Goal: Task Accomplishment & Management: Complete application form

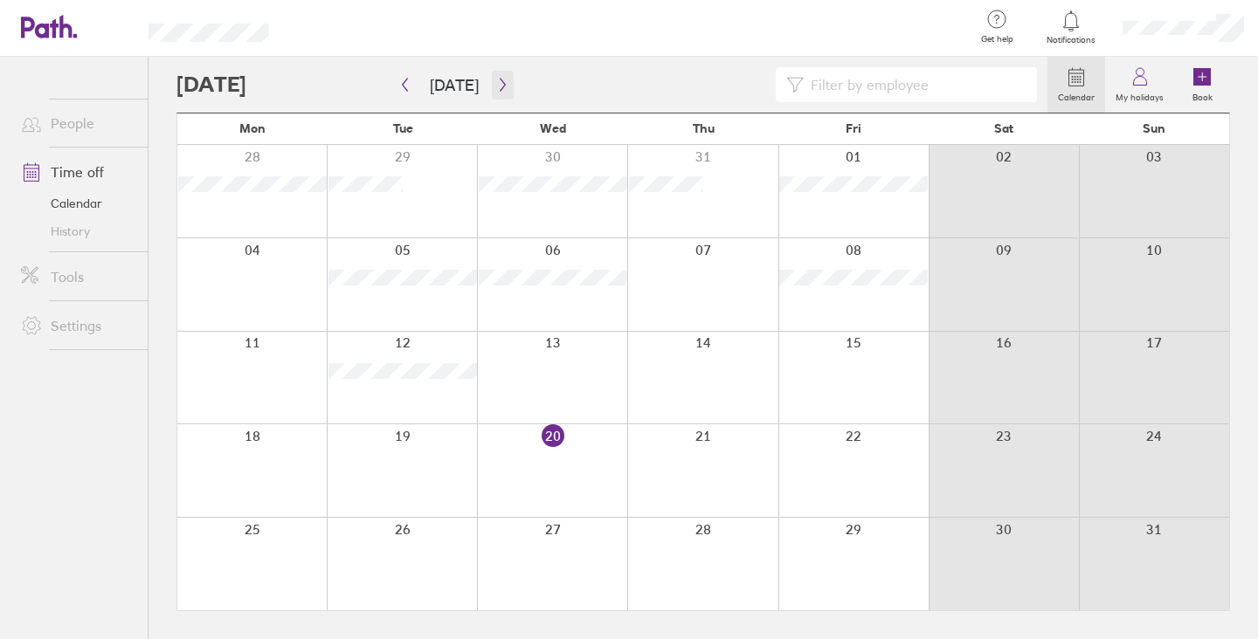
click at [493, 93] on button "button" at bounding box center [503, 85] width 22 height 29
click at [410, 273] on div at bounding box center [402, 284] width 150 height 93
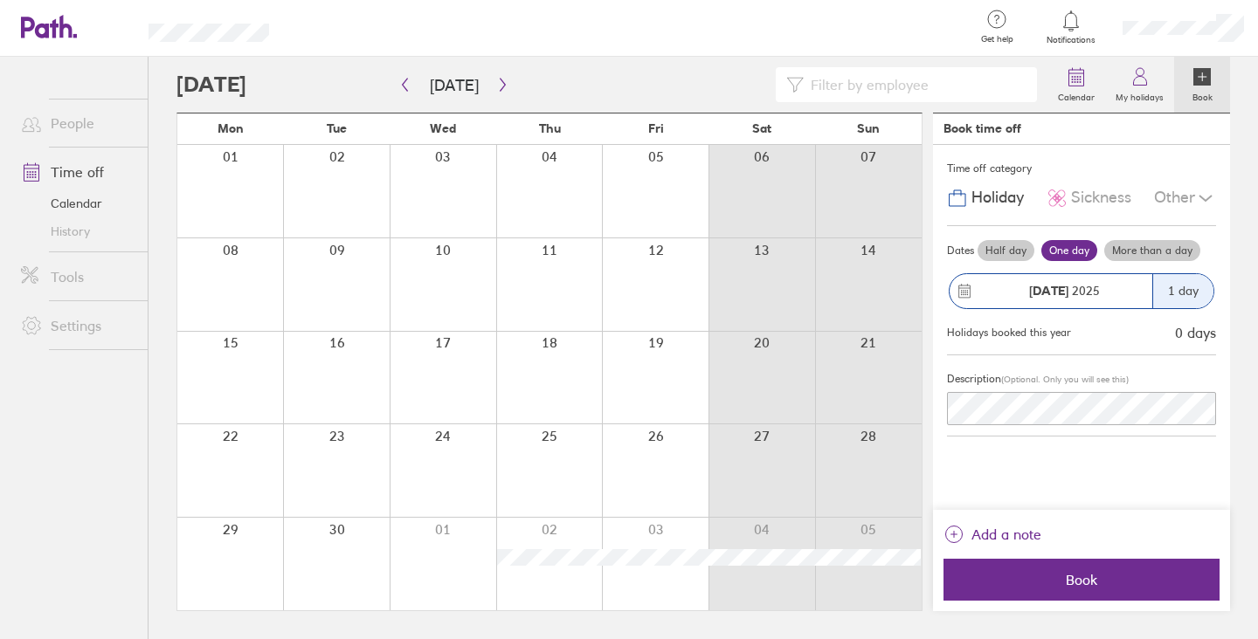
click at [1157, 203] on div "Other" at bounding box center [1185, 198] width 62 height 33
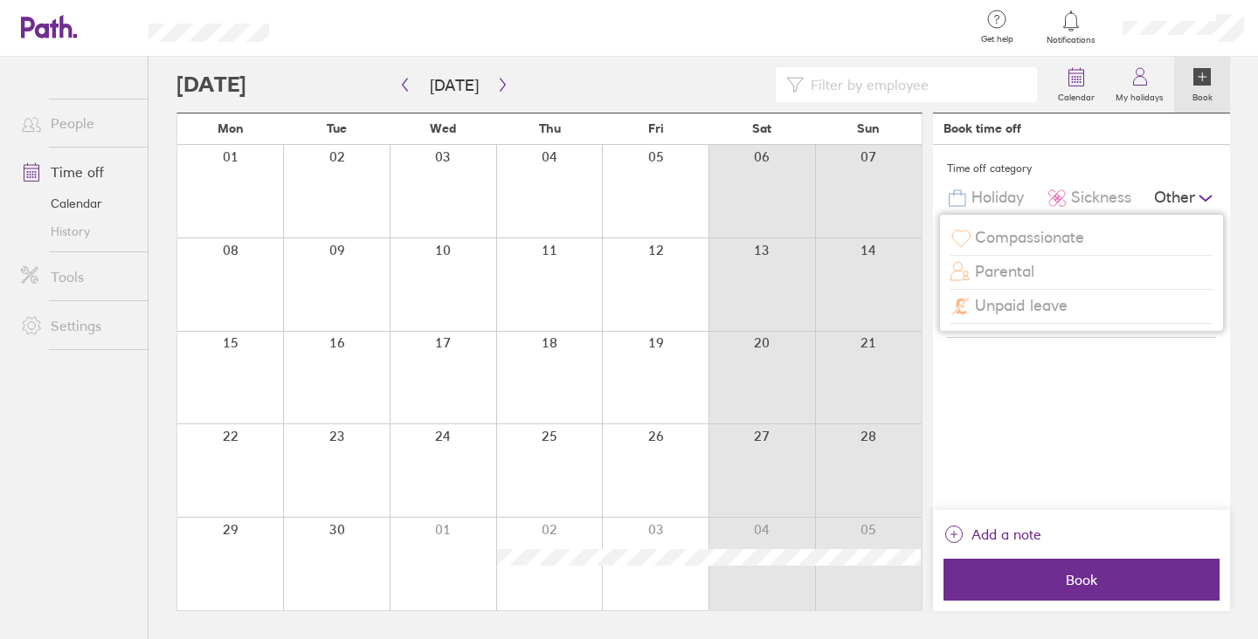
click at [1172, 200] on div "Other" at bounding box center [1185, 198] width 62 height 33
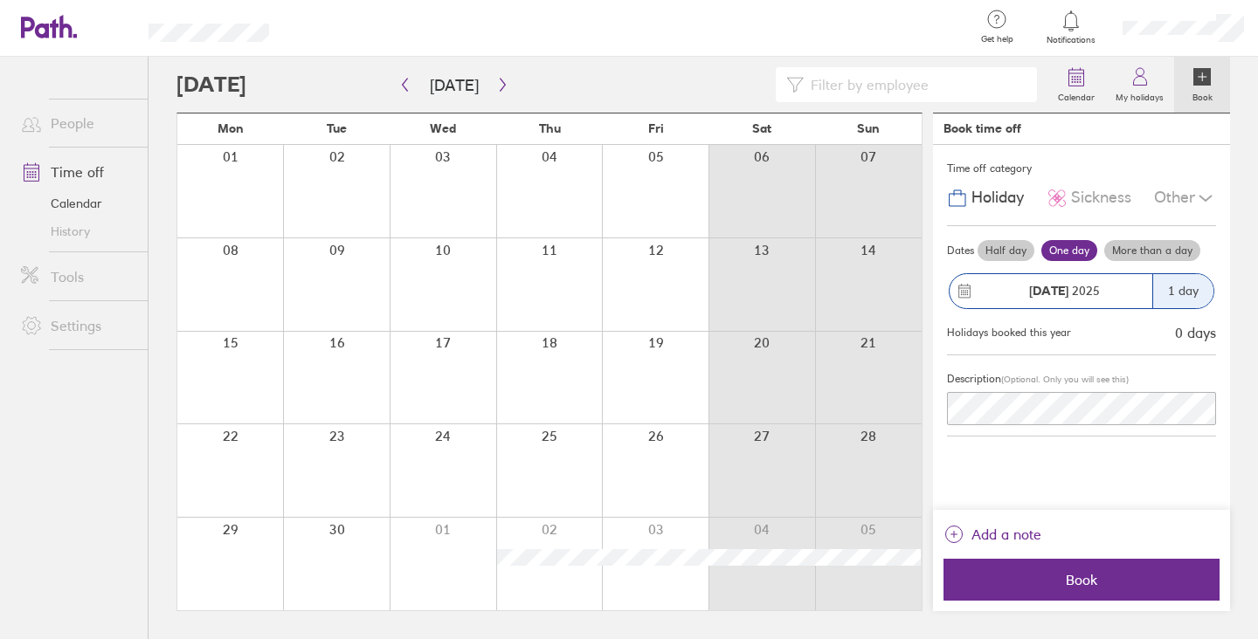
click at [1165, 197] on div "Other" at bounding box center [1185, 198] width 62 height 33
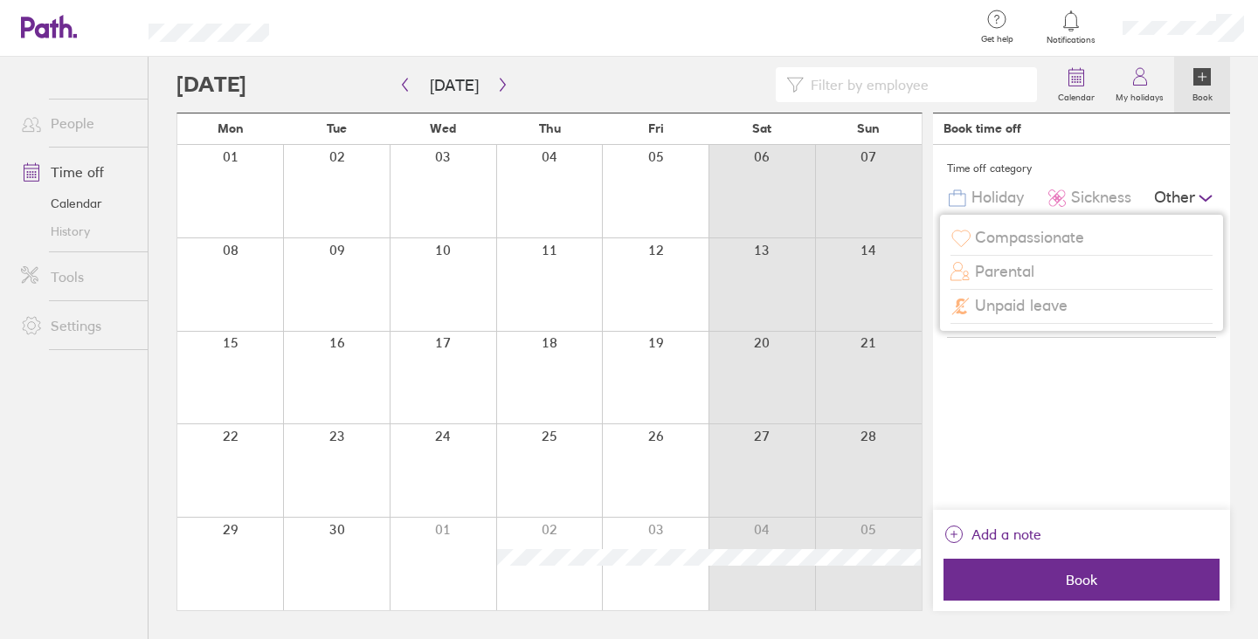
click at [1041, 243] on span "Compassionate" at bounding box center [1029, 238] width 109 height 18
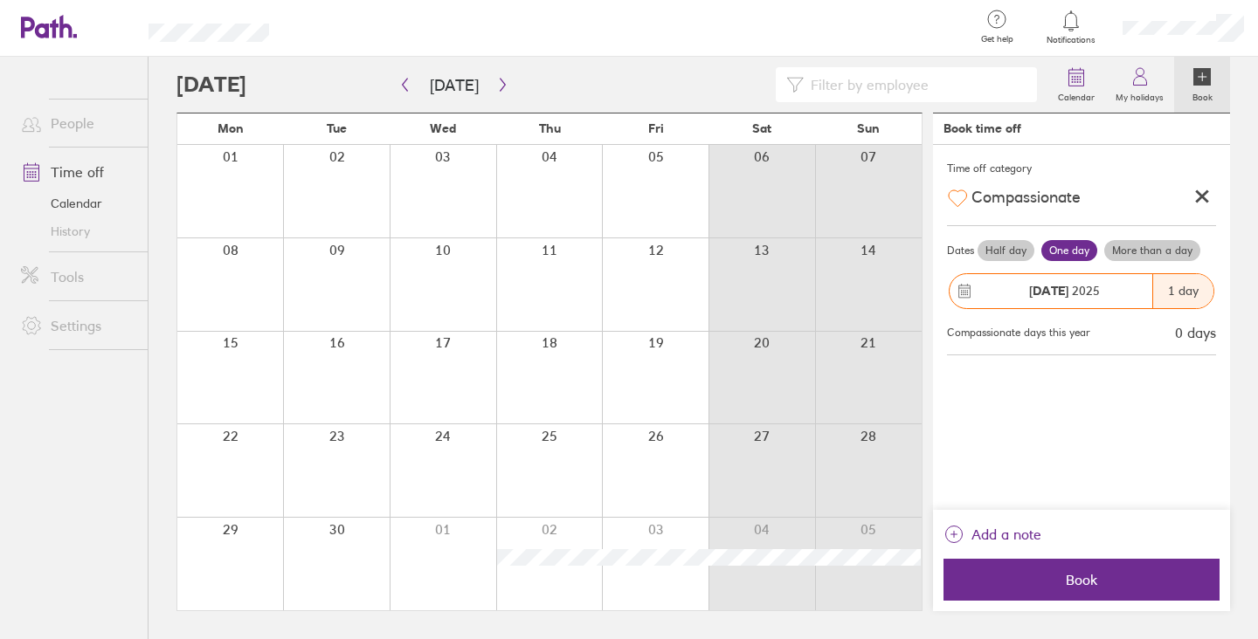
click at [1202, 195] on icon at bounding box center [1202, 197] width 10 height 10
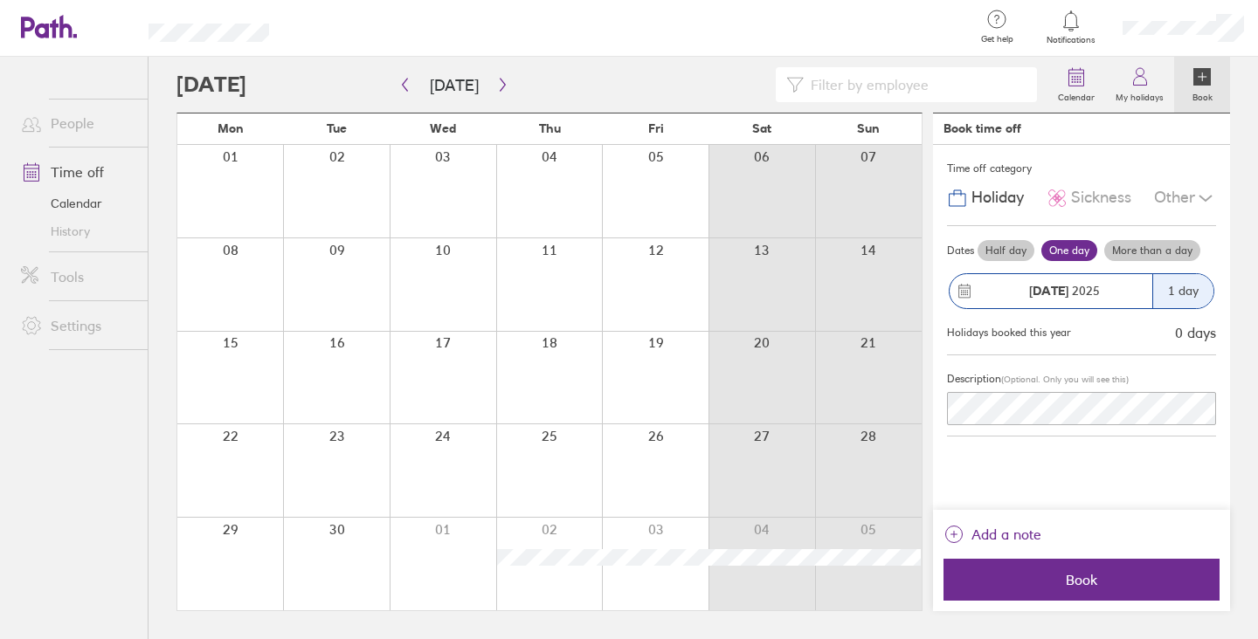
click at [1107, 294] on div "[DATE]" at bounding box center [1064, 291] width 176 height 14
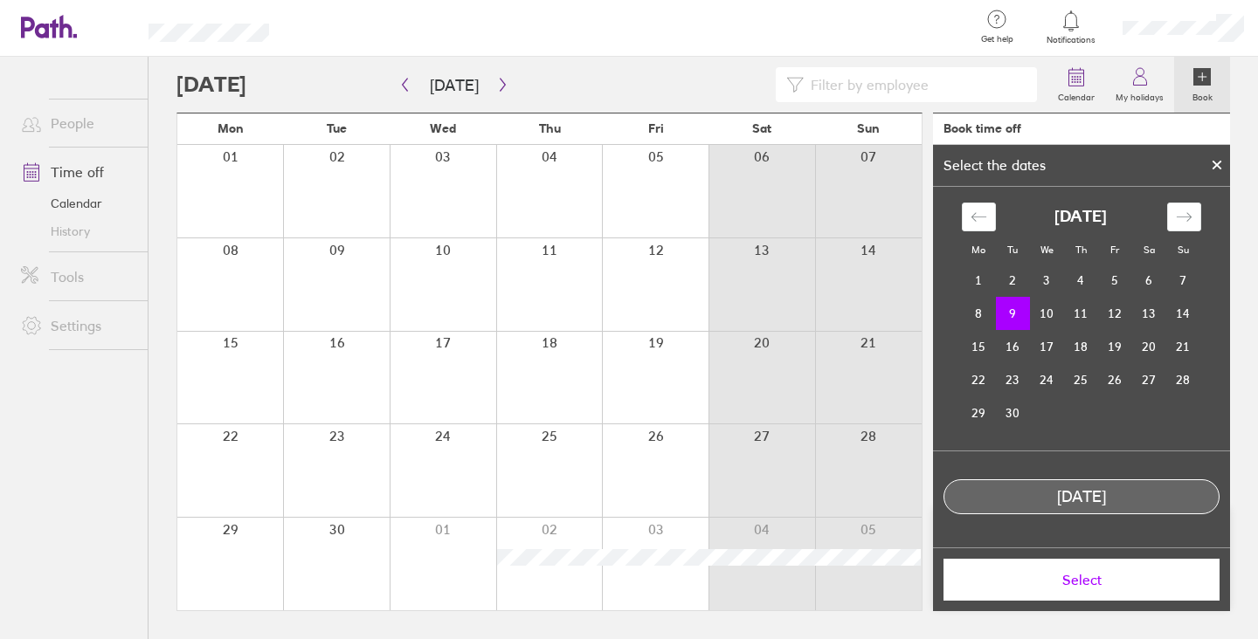
click at [1218, 160] on icon at bounding box center [1217, 165] width 12 height 10
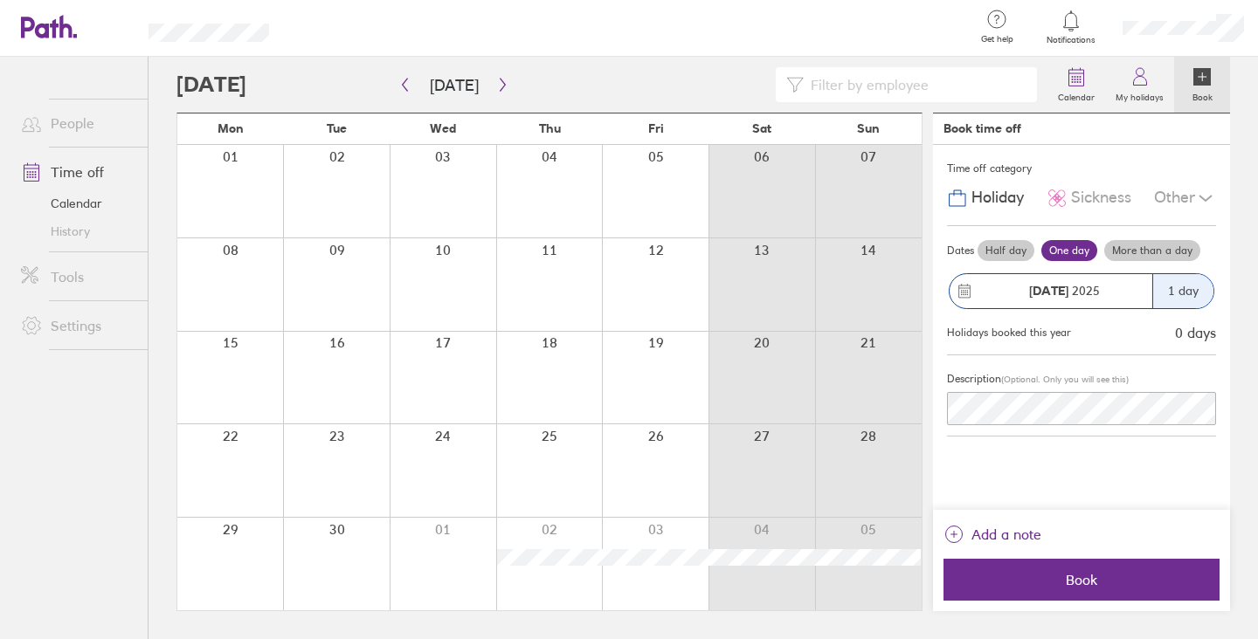
click at [1156, 252] on label "More than a day" at bounding box center [1152, 250] width 96 height 21
click at [0, 0] on input "More than a day" at bounding box center [0, 0] width 0 height 0
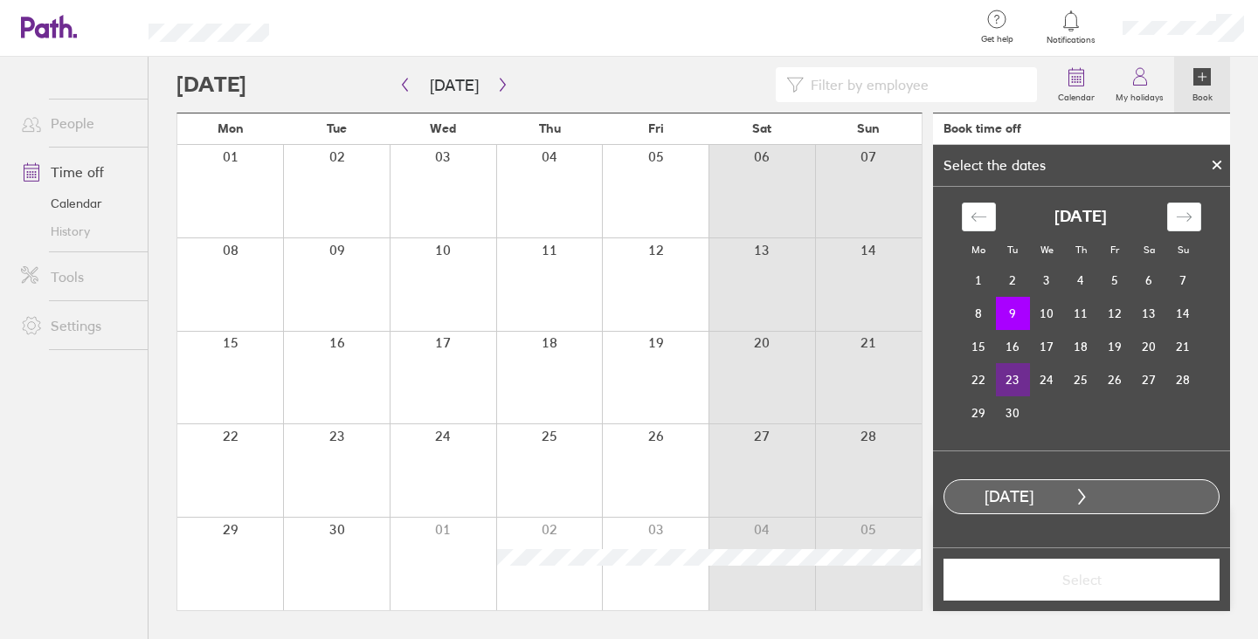
click at [1017, 379] on td "23" at bounding box center [1013, 379] width 34 height 33
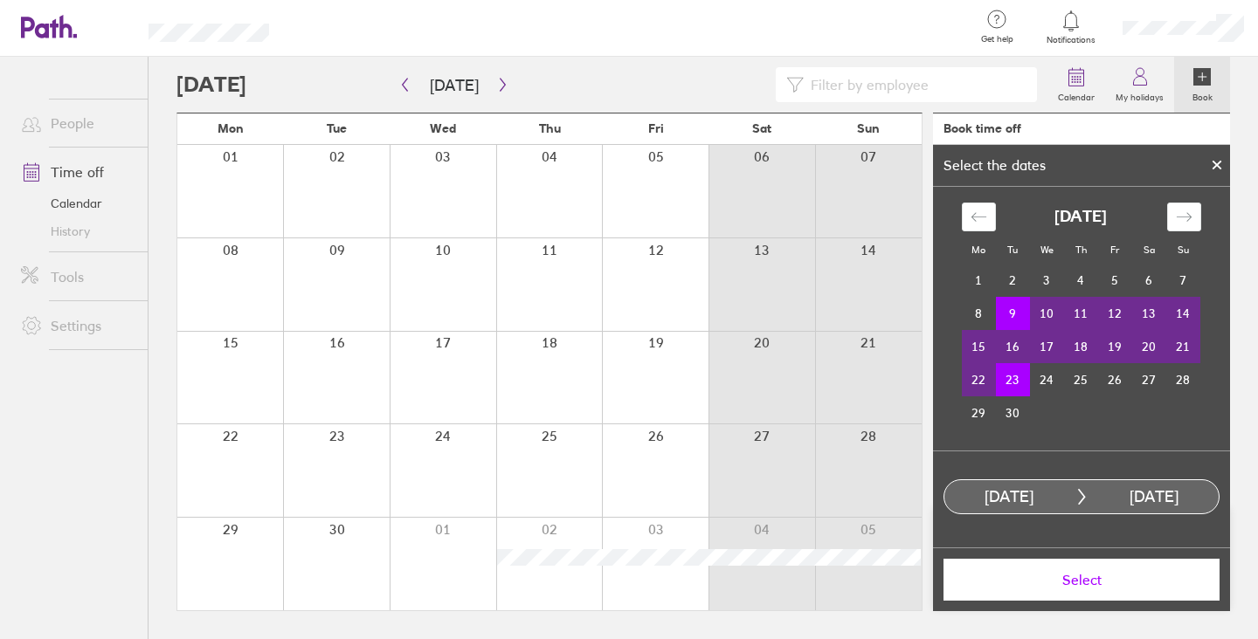
click at [1067, 576] on span "Select" at bounding box center [1082, 580] width 252 height 16
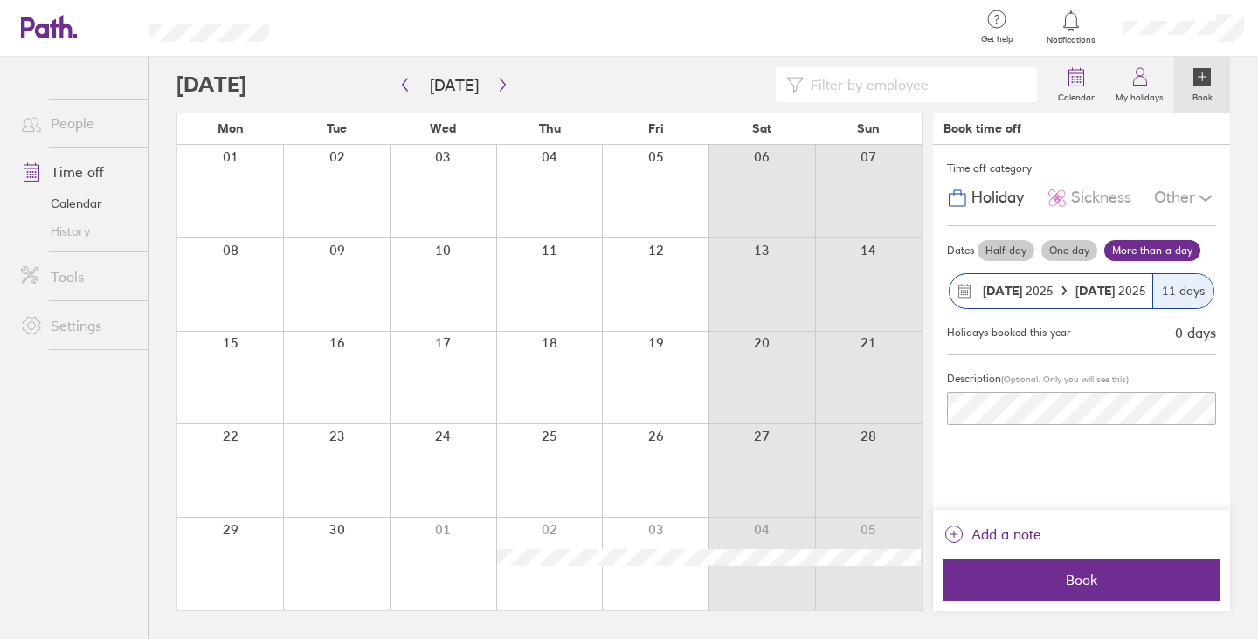
click at [1107, 293] on strong "[DATE]" at bounding box center [1096, 291] width 43 height 16
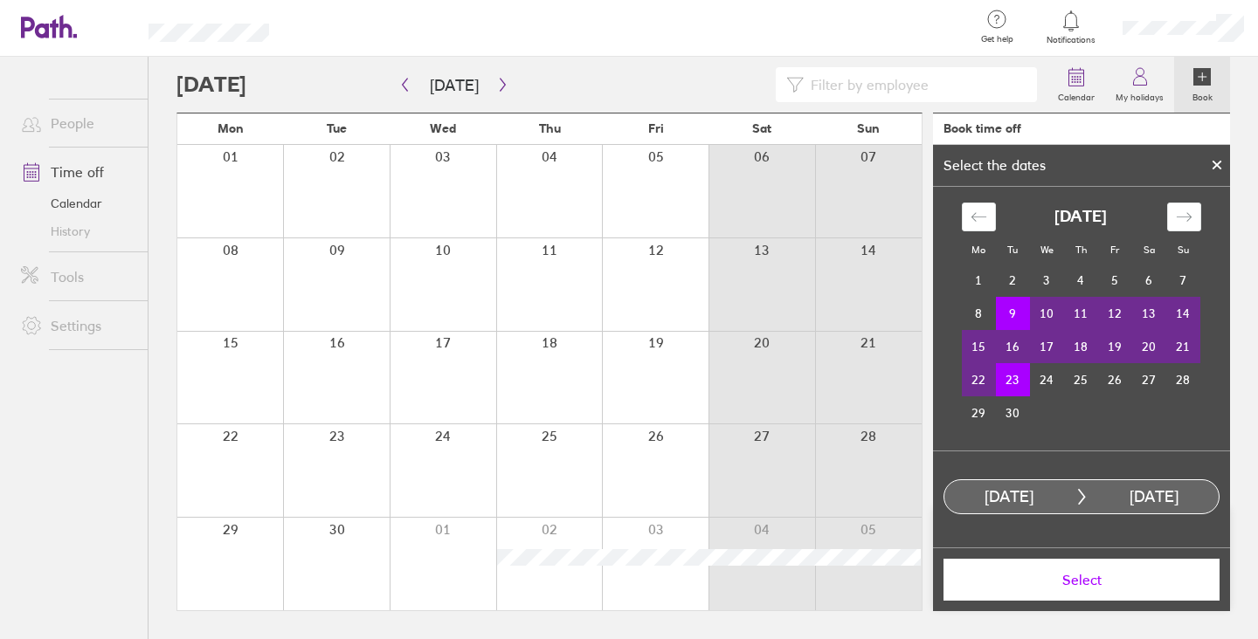
click at [1087, 413] on td "Calendar" at bounding box center [1081, 413] width 34 height 33
click at [1217, 161] on icon at bounding box center [1217, 165] width 12 height 10
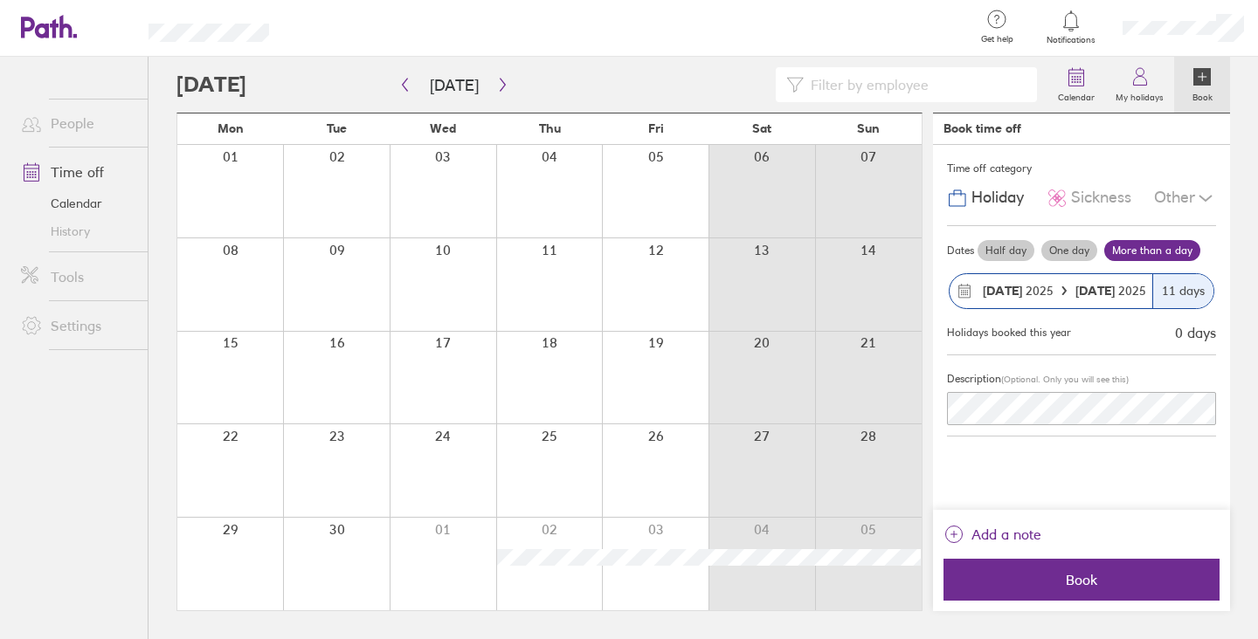
click at [1033, 480] on div "Time off category Holiday Sickness Other Dates Half day One day More than a day…" at bounding box center [1081, 327] width 297 height 365
click at [1108, 296] on strong "[DATE]" at bounding box center [1096, 291] width 43 height 16
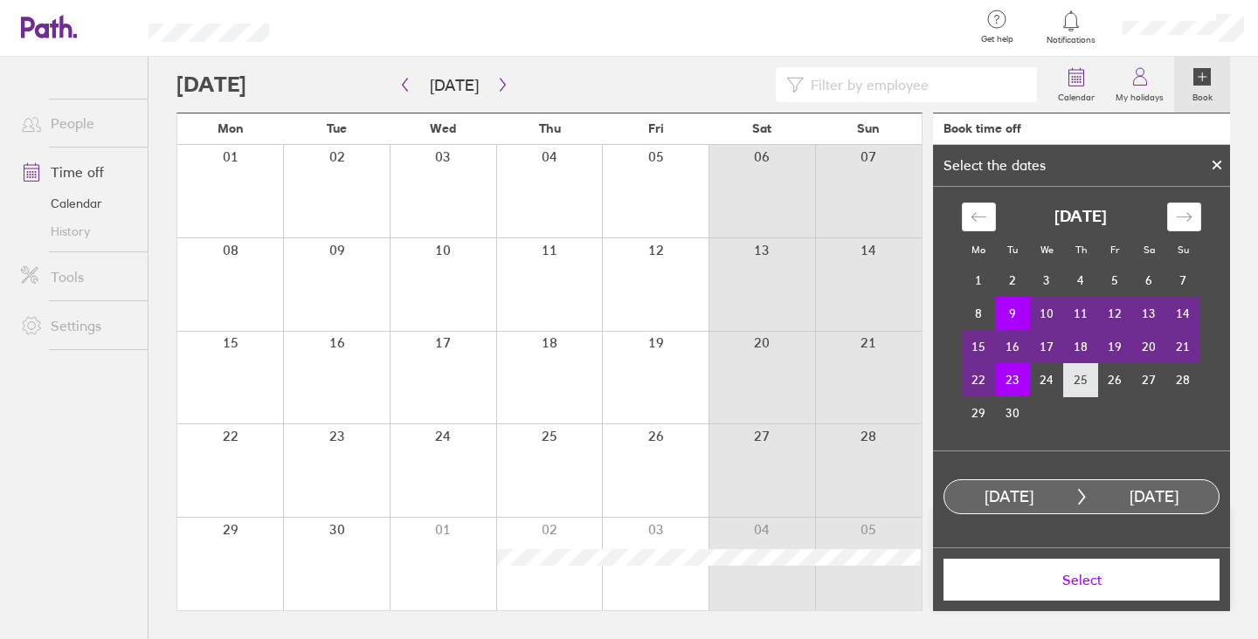
click at [1079, 373] on td "25" at bounding box center [1081, 379] width 34 height 33
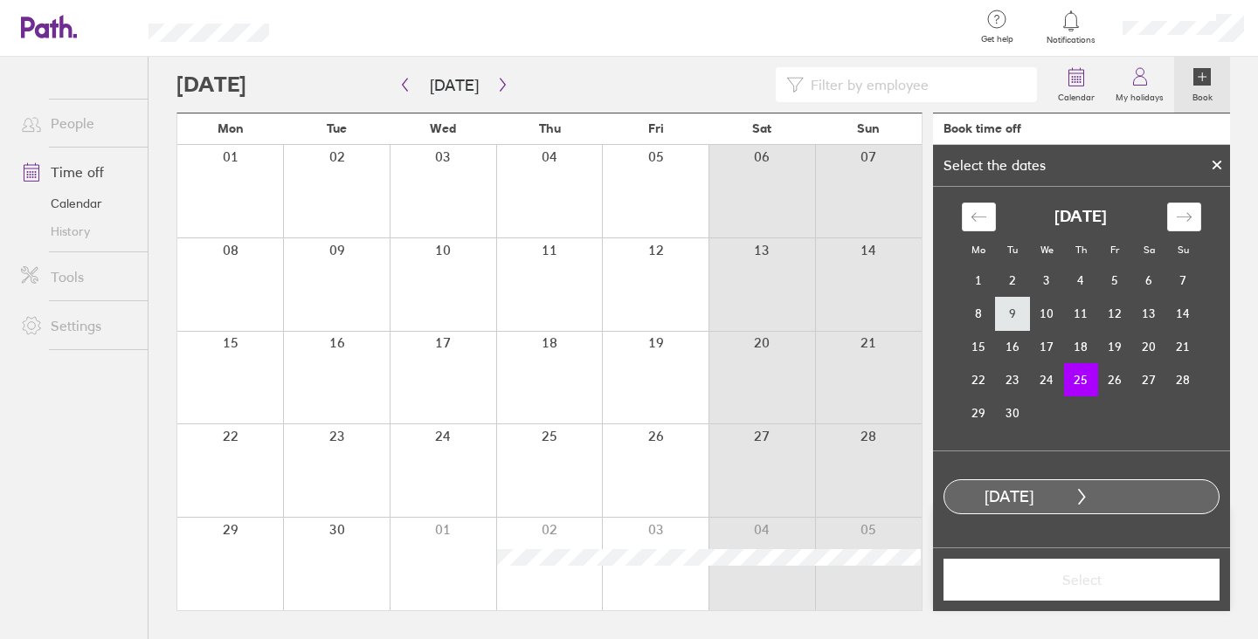
click at [1025, 307] on td "9" at bounding box center [1013, 313] width 34 height 33
click at [1083, 376] on td "25" at bounding box center [1081, 379] width 34 height 33
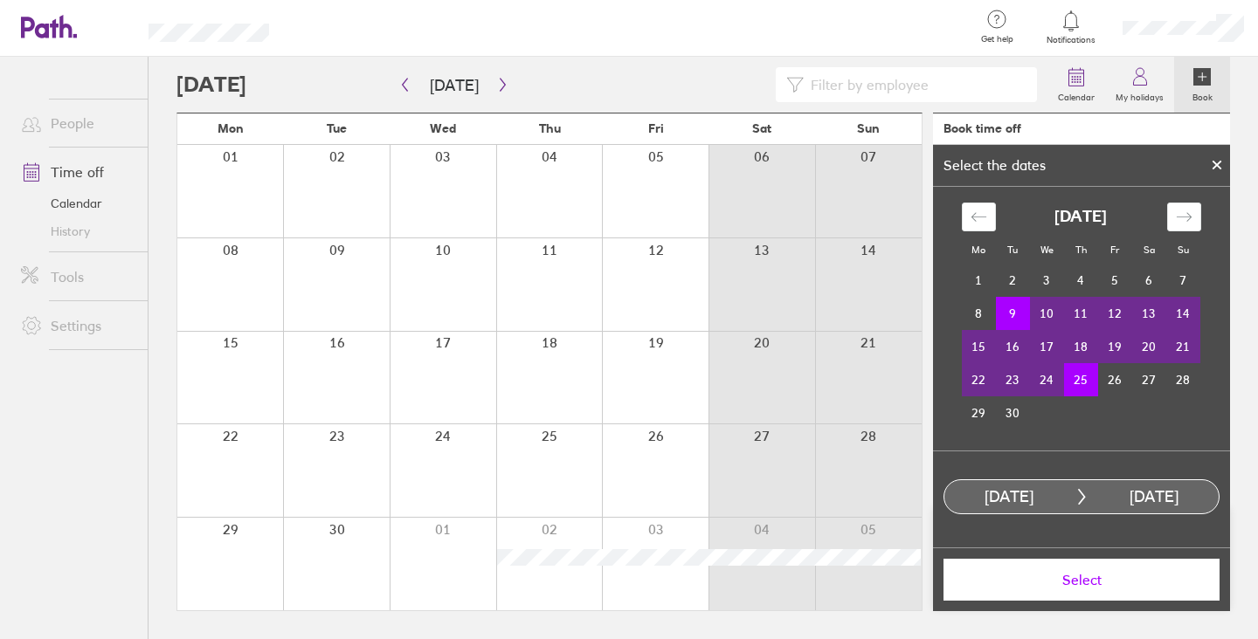
click at [1094, 584] on span "Select" at bounding box center [1082, 580] width 252 height 16
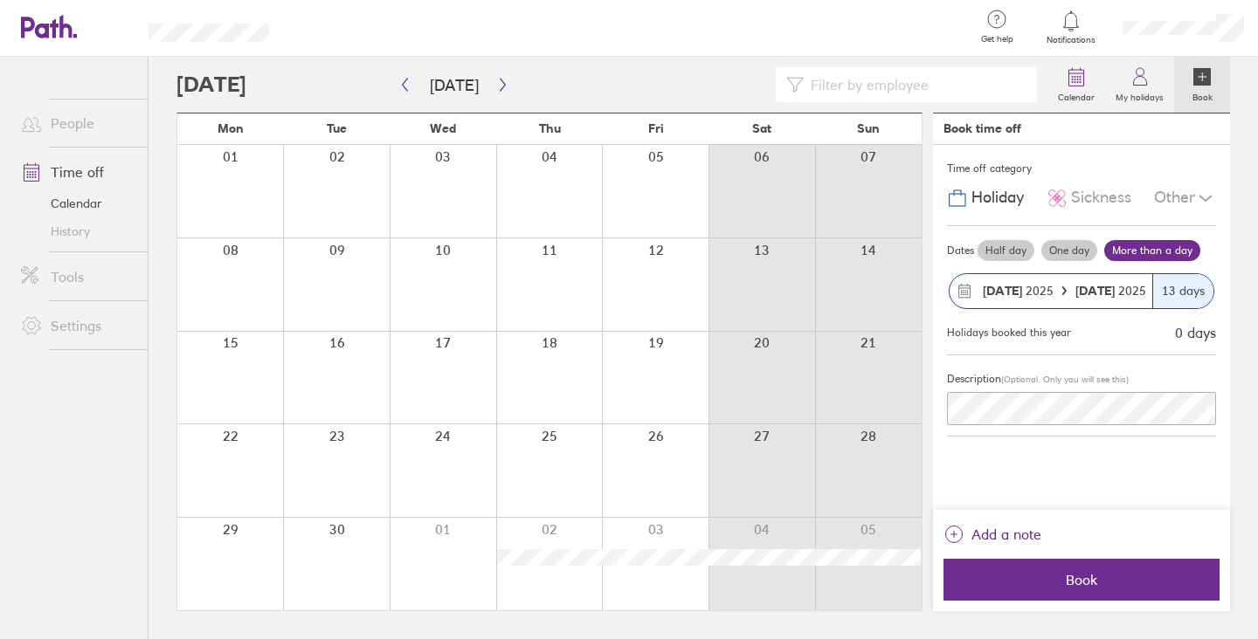
click at [1131, 291] on span "[DATE]" at bounding box center [1110, 291] width 71 height 14
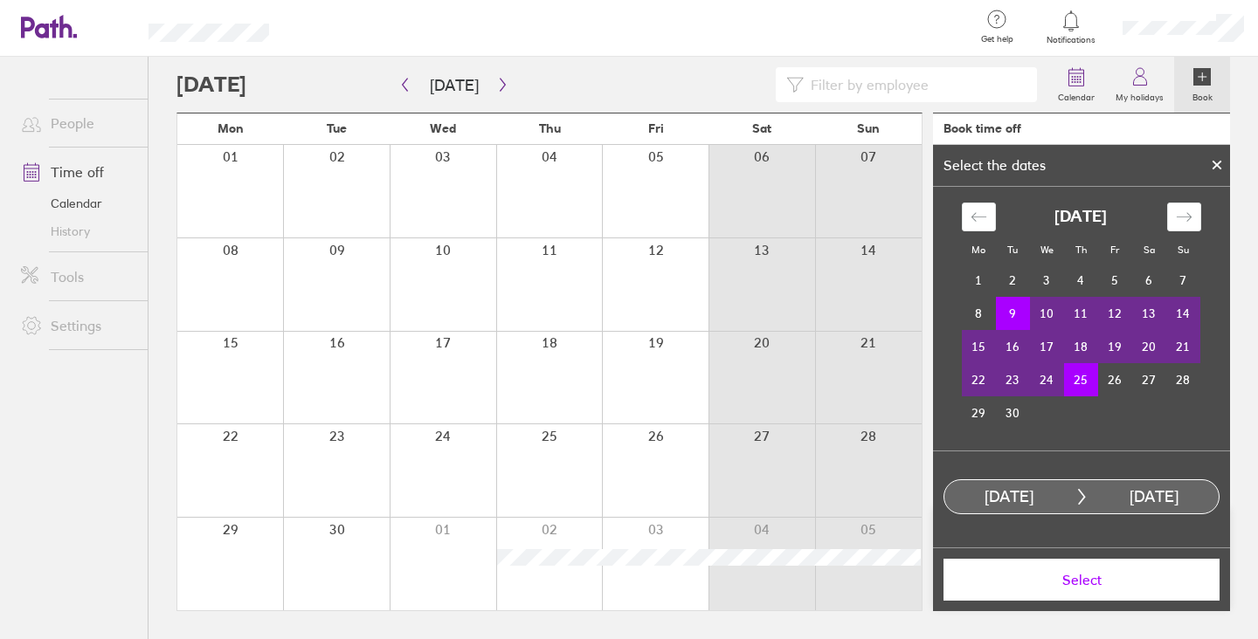
click at [1048, 383] on td "24" at bounding box center [1047, 379] width 34 height 33
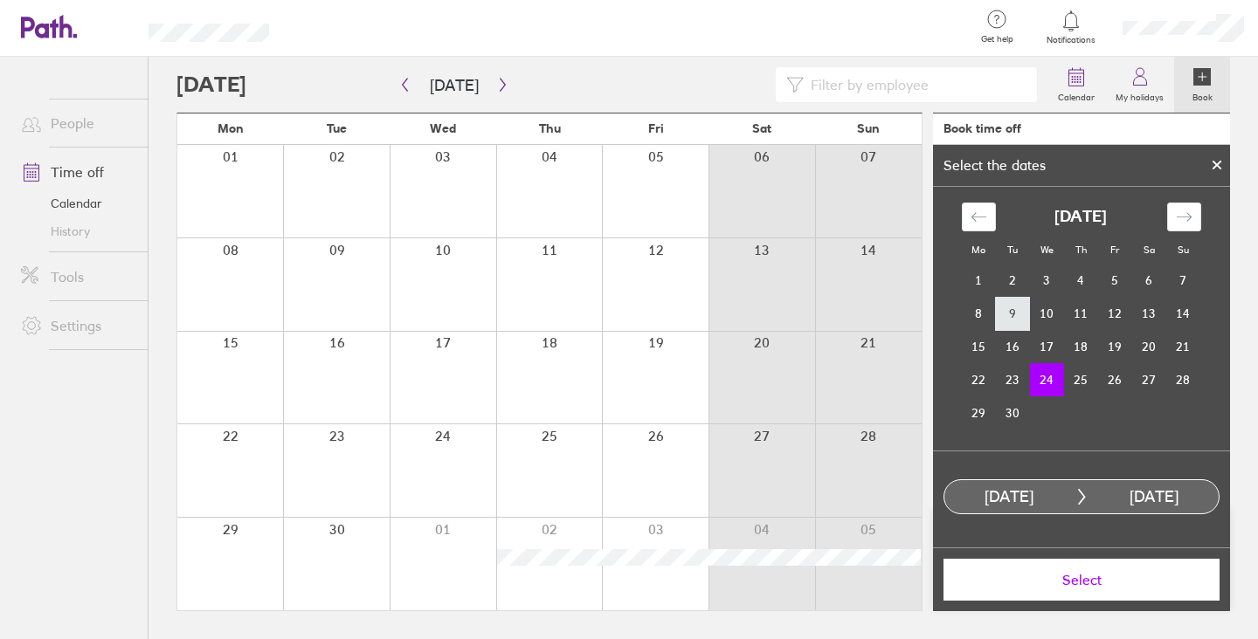
click at [1013, 321] on td "9" at bounding box center [1013, 313] width 34 height 33
click at [1045, 383] on td "24" at bounding box center [1047, 379] width 34 height 33
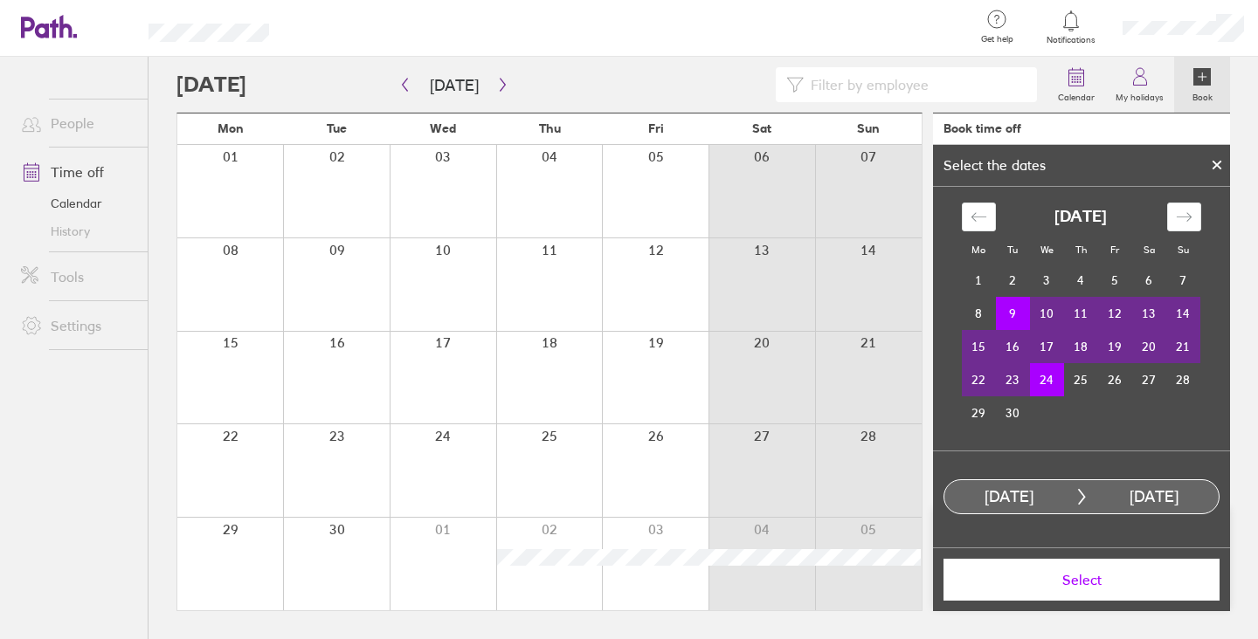
click at [1069, 582] on span "Select" at bounding box center [1082, 580] width 252 height 16
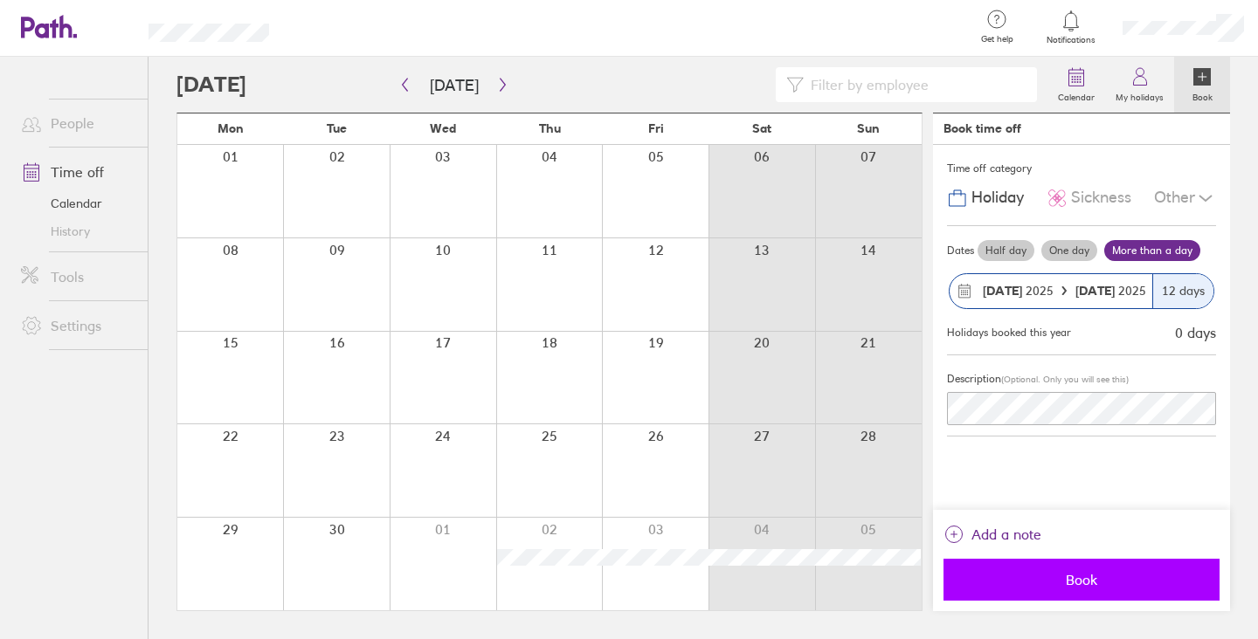
click at [1069, 579] on span "Book" at bounding box center [1082, 580] width 252 height 16
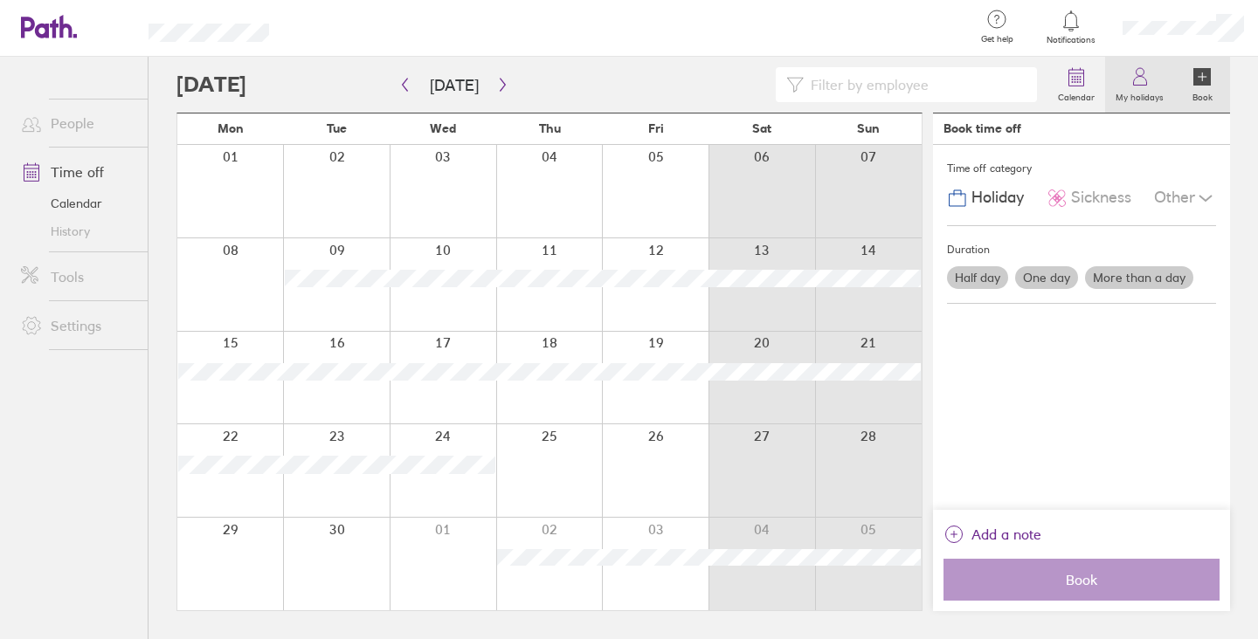
click at [1134, 86] on icon at bounding box center [1139, 76] width 21 height 21
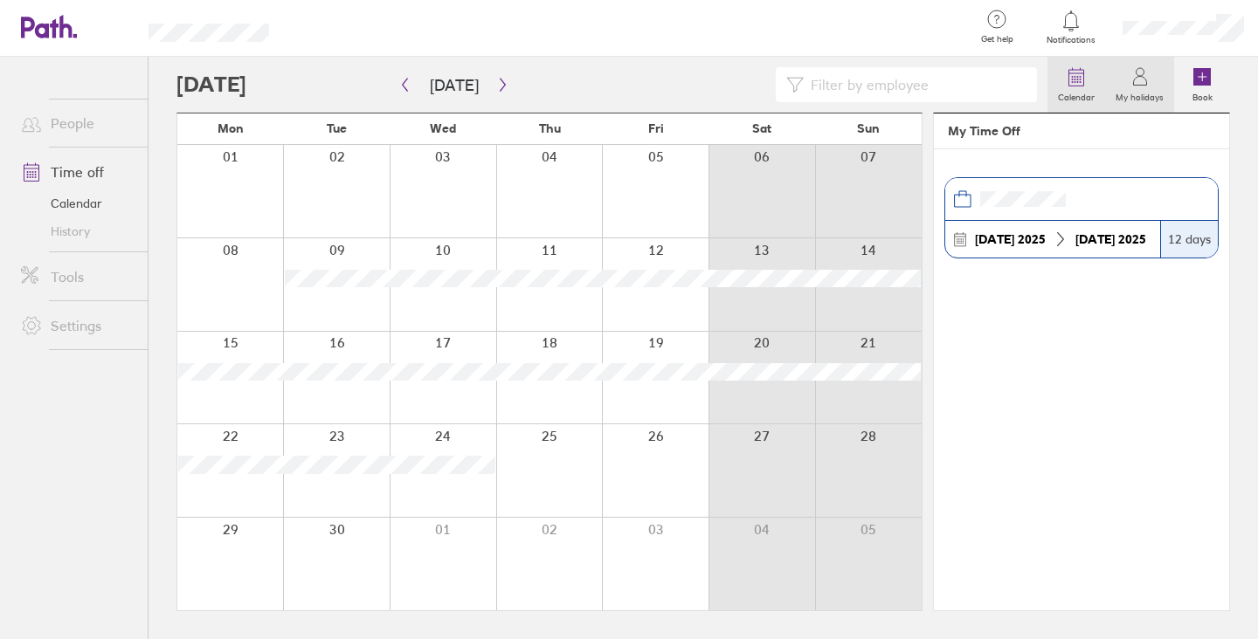
click at [1071, 91] on label "Calendar" at bounding box center [1076, 95] width 58 height 16
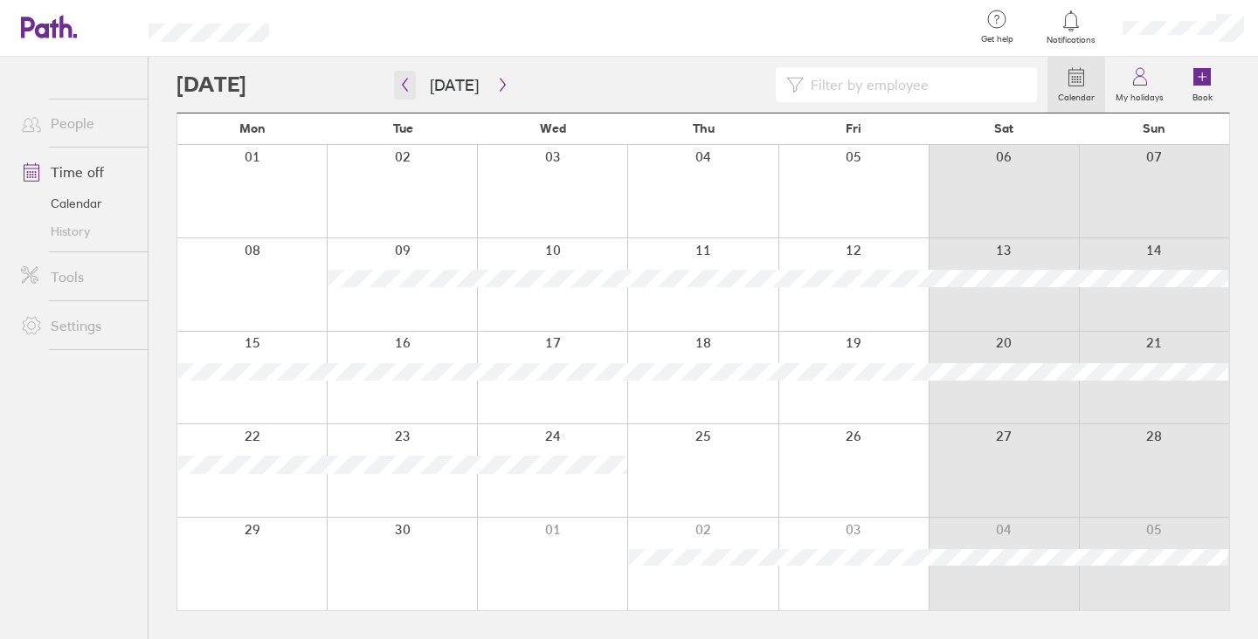
click at [397, 77] on button "button" at bounding box center [405, 85] width 22 height 29
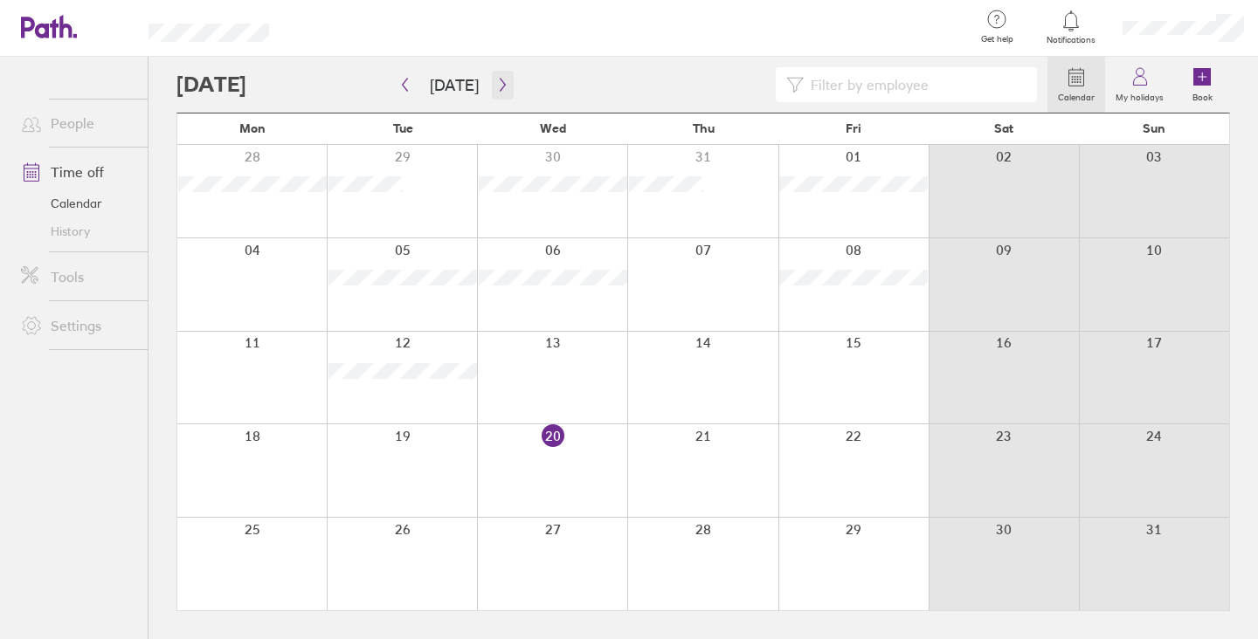
click at [492, 79] on button "button" at bounding box center [503, 85] width 22 height 29
